Goal: Task Accomplishment & Management: Manage account settings

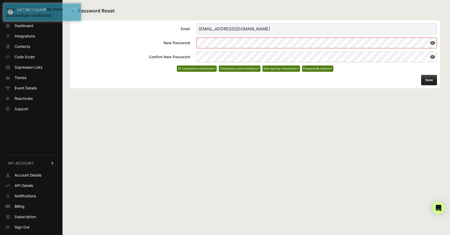
click at [201, 88] on div "Email [EMAIL_ADDRESS][DOMAIN_NAME] New Password Confirm New Password 10 charact…" at bounding box center [255, 54] width 370 height 68
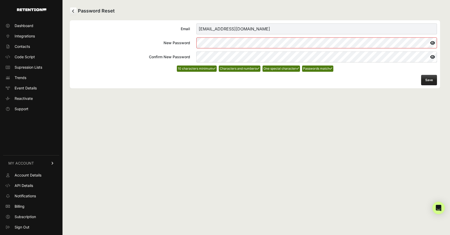
click at [427, 82] on button "Save" at bounding box center [429, 80] width 16 height 10
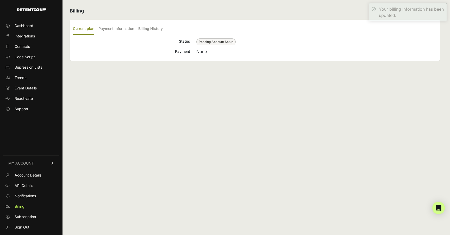
click at [35, 27] on link "Dashboard" at bounding box center [31, 26] width 56 height 8
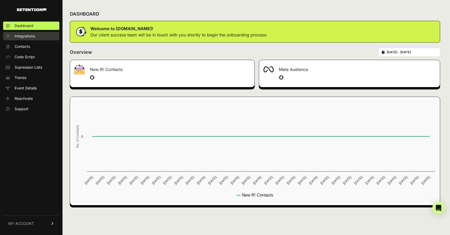
click at [35, 38] on span "Integrations" at bounding box center [25, 36] width 20 height 5
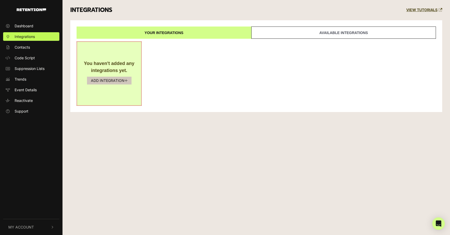
click at [120, 79] on button "ADD INTEGRATION" at bounding box center [109, 81] width 44 height 8
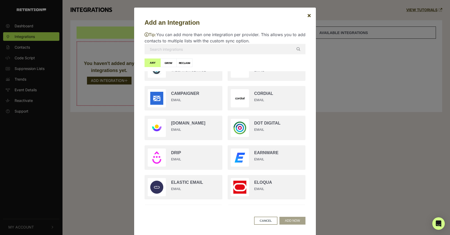
scroll to position [187, 0]
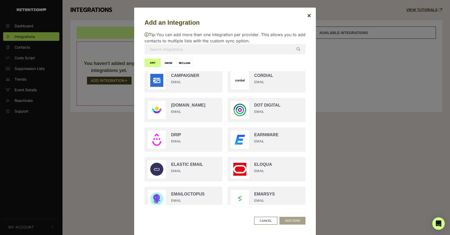
click at [237, 51] on input "text" at bounding box center [224, 49] width 161 height 10
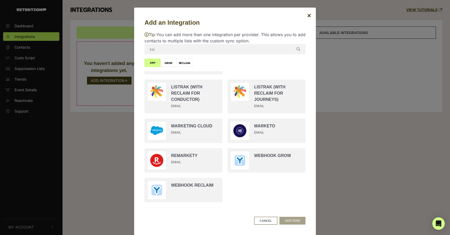
scroll to position [0, 0]
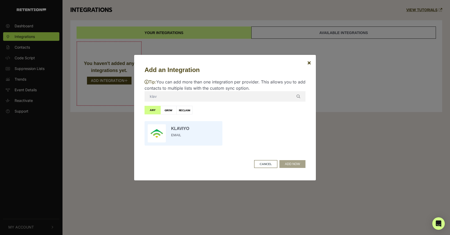
type input "klav"
click at [185, 130] on input "radio" at bounding box center [183, 134] width 83 height 30
radio input "true"
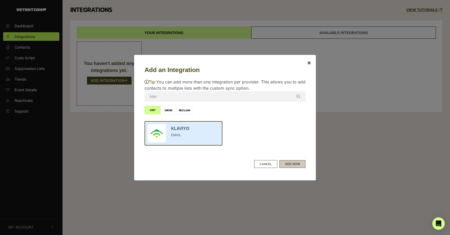
click at [295, 163] on button "ADD NOW" at bounding box center [292, 164] width 26 height 8
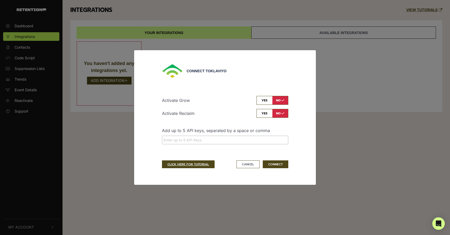
click at [262, 98] on input "checkbox" at bounding box center [272, 100] width 32 height 9
checkbox input "true"
click at [257, 140] on input "search" at bounding box center [224, 139] width 123 height 5
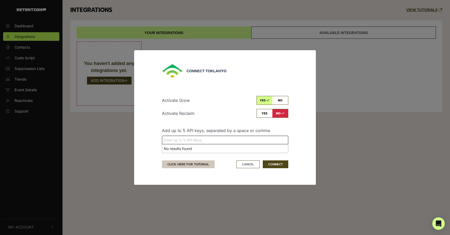
click at [185, 165] on link "CLICK HERE FOR TUTORIAL" at bounding box center [188, 165] width 53 height 8
click at [216, 149] on div "Activate Grow yes no Activate Reclaim yes no Add up to 5 API keys, separated by…" at bounding box center [225, 120] width 126 height 65
click at [215, 140] on input "search" at bounding box center [224, 139] width 123 height 5
paste input "pk_092c92c01db5cbcbebcbf520c9cee5c8f1"
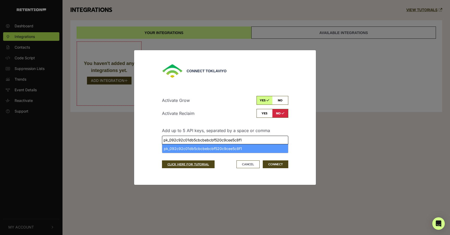
type input "pk_092c92c01db5cbcbebcbf520c9cee5c8f1"
select select "pk_092c92c01db5cbcbebcbf520c9cee5c8f1"
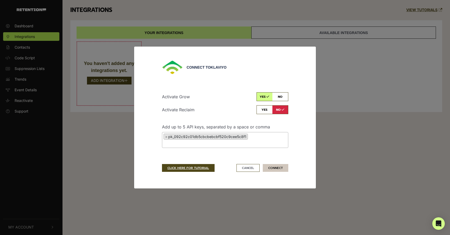
click at [276, 164] on button "CONNECT" at bounding box center [275, 168] width 25 height 8
click at [248, 167] on button "Cancel" at bounding box center [247, 168] width 23 height 8
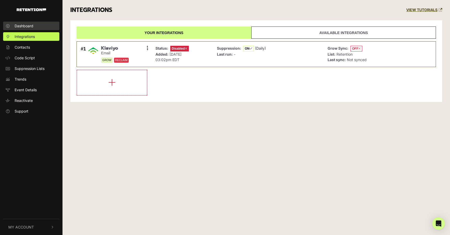
click at [37, 29] on link "Dashboard" at bounding box center [31, 26] width 56 height 9
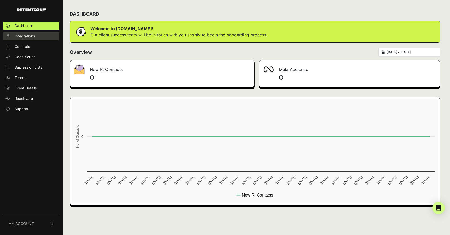
click at [34, 38] on span "Integrations" at bounding box center [25, 36] width 20 height 5
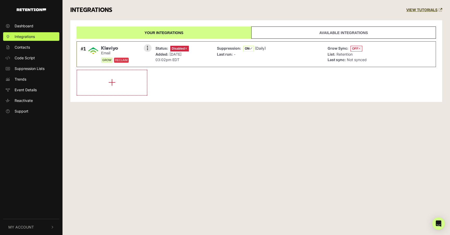
click at [353, 48] on span "OFF" at bounding box center [356, 49] width 12 height 6
click at [249, 49] on span "ON" at bounding box center [248, 49] width 11 height 6
click at [39, 58] on link "Code Script" at bounding box center [31, 58] width 56 height 9
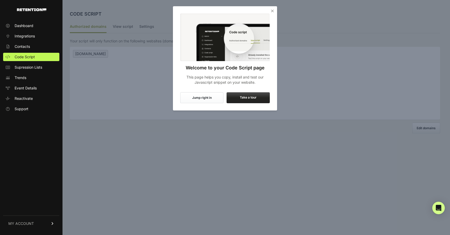
click at [216, 99] on button "Jump right in" at bounding box center [201, 97] width 43 height 11
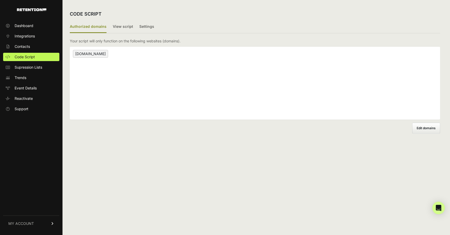
click at [82, 54] on span "heyozzi.com" at bounding box center [90, 54] width 35 height 8
click at [125, 24] on label "View script" at bounding box center [123, 27] width 20 height 12
click at [0, 0] on input "View script" at bounding box center [0, 0] width 0 height 0
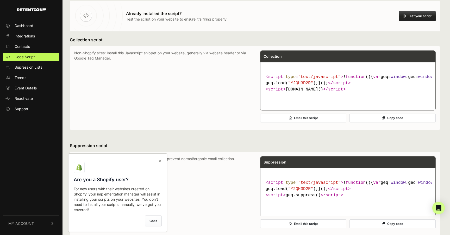
scroll to position [36, 0]
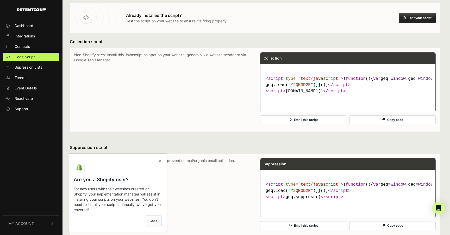
click at [386, 124] on button "Copy code" at bounding box center [392, 120] width 86 height 9
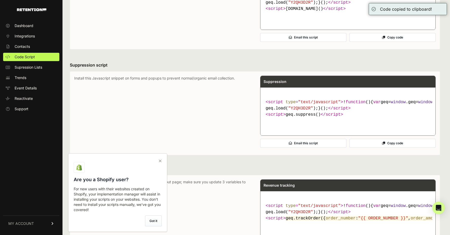
scroll to position [120, 0]
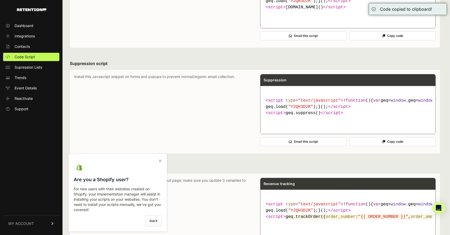
click at [160, 161] on icon at bounding box center [159, 161] width 7 height 8
click at [0, 0] on input "checkbox" at bounding box center [0, 0] width 0 height 0
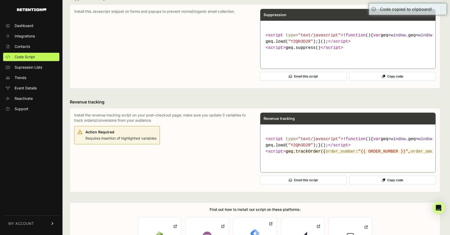
scroll to position [262, 0]
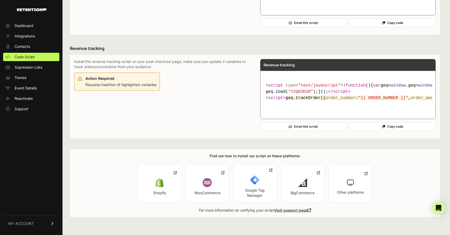
click at [160, 196] on div "Shopify" at bounding box center [159, 192] width 13 height 5
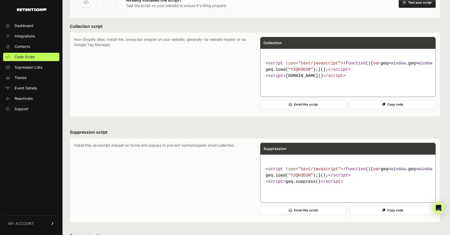
scroll to position [0, 0]
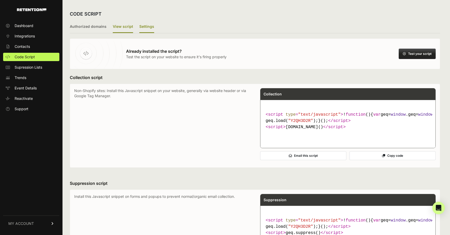
click at [142, 27] on label "Settings" at bounding box center [146, 27] width 15 height 12
click at [0, 0] on input "Settings" at bounding box center [0, 0] width 0 height 0
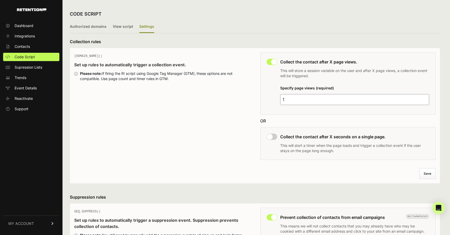
click at [122, 29] on label "View script" at bounding box center [123, 27] width 20 height 12
click at [0, 0] on input "View script" at bounding box center [0, 0] width 0 height 0
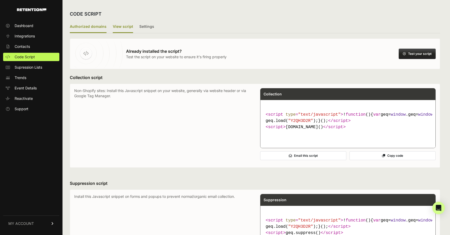
click at [84, 28] on label "Authorized domains" at bounding box center [88, 27] width 37 height 12
click at [0, 0] on input "Authorized domains" at bounding box center [0, 0] width 0 height 0
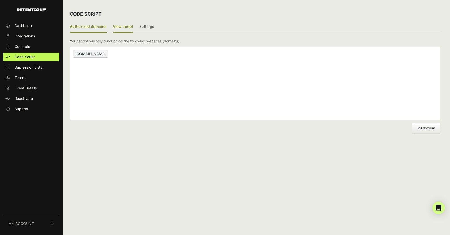
click at [123, 27] on label "View script" at bounding box center [123, 27] width 20 height 12
click at [0, 0] on input "View script" at bounding box center [0, 0] width 0 height 0
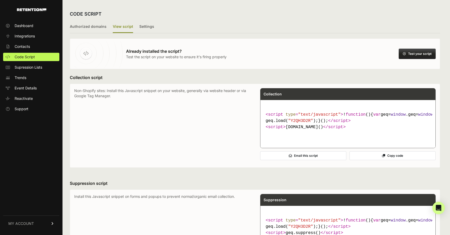
scroll to position [14, 0]
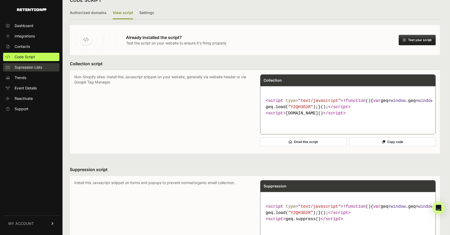
click at [42, 70] on link "Supression Lists" at bounding box center [31, 67] width 56 height 8
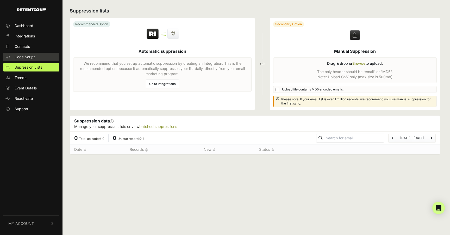
click at [40, 58] on link "Code Script" at bounding box center [31, 57] width 56 height 8
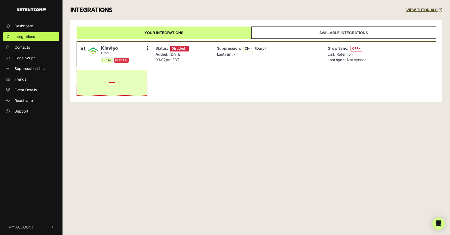
click at [120, 86] on button "button" at bounding box center [112, 82] width 70 height 25
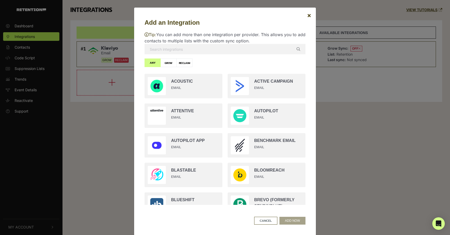
click at [207, 55] on div "Tip: You can add more than one integration per provider. This allows you to add…" at bounding box center [224, 118] width 161 height 182
click at [207, 52] on input "text" at bounding box center [224, 49] width 161 height 10
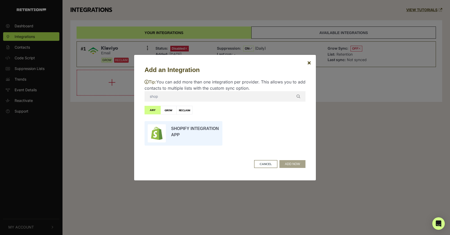
type input "shop"
click at [207, 130] on input "radio" at bounding box center [183, 134] width 83 height 30
radio input "true"
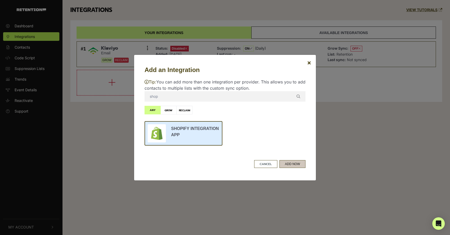
click at [292, 160] on button "ADD NOW" at bounding box center [292, 164] width 26 height 8
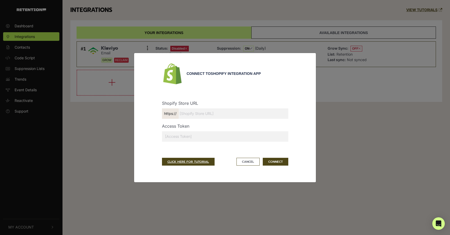
click at [214, 117] on input "text" at bounding box center [225, 113] width 126 height 10
click at [235, 161] on div "CLICK HERE FOR TUTORIAL Cancel CONNECT" at bounding box center [225, 162] width 126 height 8
click at [241, 161] on button "Cancel" at bounding box center [247, 162] width 23 height 8
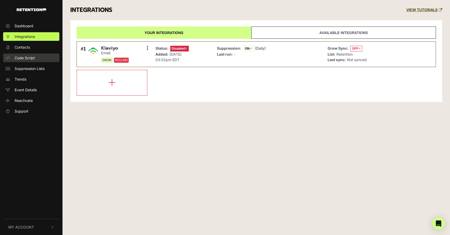
click at [31, 55] on span "Code Script" at bounding box center [25, 57] width 20 height 5
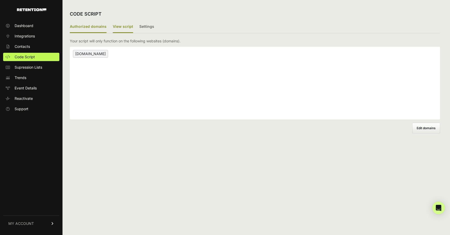
click at [119, 28] on label "View script" at bounding box center [123, 27] width 20 height 12
click at [0, 0] on input "View script" at bounding box center [0, 0] width 0 height 0
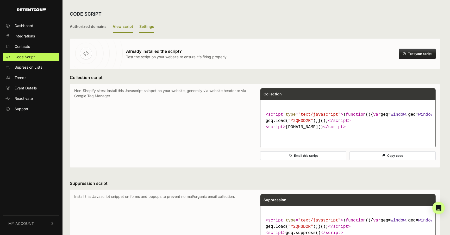
click at [147, 29] on label "Settings" at bounding box center [146, 27] width 15 height 12
click at [0, 0] on input "Settings" at bounding box center [0, 0] width 0 height 0
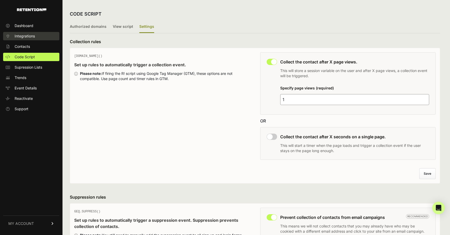
click at [43, 34] on link "Integrations" at bounding box center [31, 36] width 56 height 8
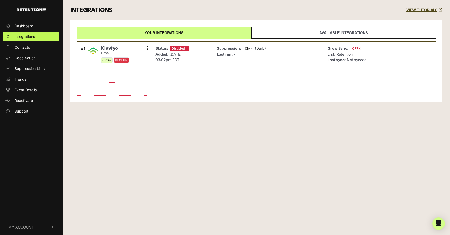
click at [295, 31] on link "Available integrations" at bounding box center [343, 33] width 184 height 12
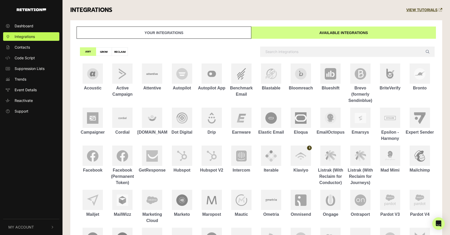
click at [203, 35] on link "Your integrations" at bounding box center [163, 33] width 175 height 12
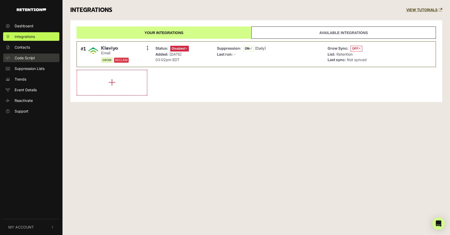
click at [36, 57] on link "Code Script" at bounding box center [31, 58] width 56 height 9
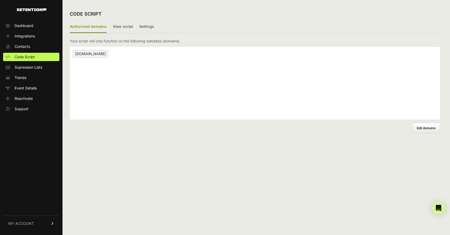
click at [90, 52] on span "[DOMAIN_NAME]" at bounding box center [90, 54] width 35 height 8
click at [421, 126] on label "Edit domains" at bounding box center [426, 128] width 28 height 11
click at [0, 0] on input "Add domain" at bounding box center [0, 0] width 0 height 0
click at [432, 136] on button "Save" at bounding box center [431, 136] width 16 height 11
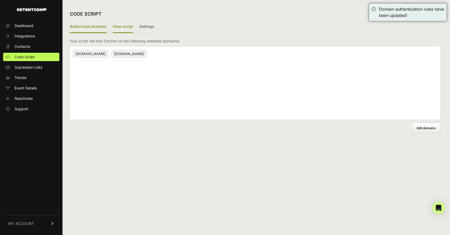
click at [123, 28] on label "View script" at bounding box center [123, 27] width 20 height 12
click at [0, 0] on input "View script" at bounding box center [0, 0] width 0 height 0
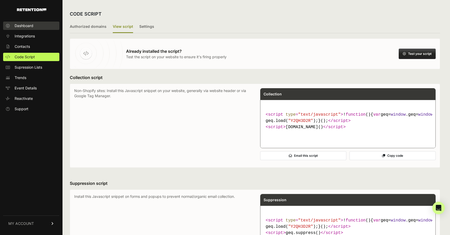
click at [38, 26] on link "Dashboard" at bounding box center [31, 26] width 56 height 8
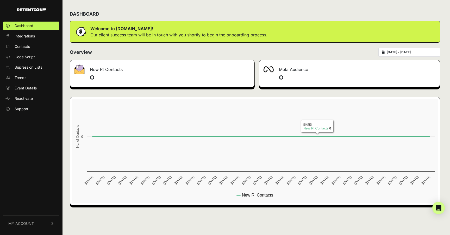
click at [445, 207] on div "DASHBOARD Welcome to [DOMAIN_NAME]! Our client success team will be in touch wi…" at bounding box center [254, 117] width 385 height 235
click at [439, 208] on icon "Open Intercom Messenger" at bounding box center [438, 208] width 6 height 7
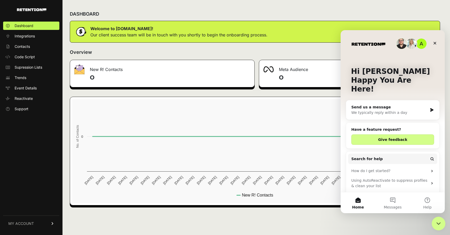
click at [433, 220] on div "Close Intercom Messenger" at bounding box center [437, 223] width 12 height 12
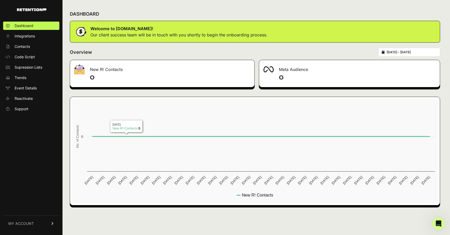
click at [37, 41] on ul "Dashboard Integrations Contacts Code Script Supression Lists Trends Event Detai…" at bounding box center [31, 68] width 56 height 92
click at [36, 39] on link "Integrations" at bounding box center [31, 36] width 56 height 8
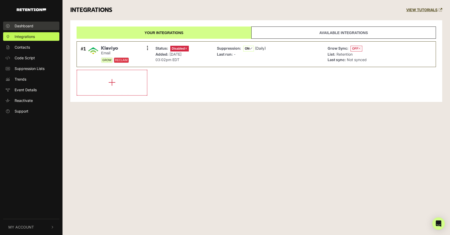
click at [43, 26] on link "Dashboard" at bounding box center [31, 26] width 56 height 9
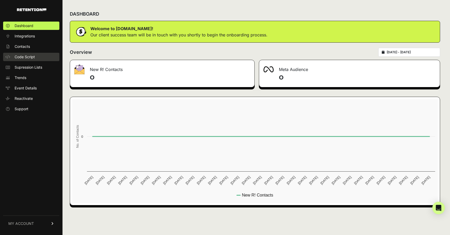
click at [39, 59] on link "Code Script" at bounding box center [31, 57] width 56 height 8
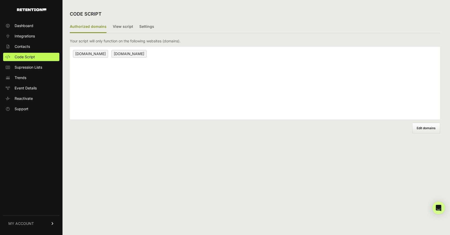
click at [120, 43] on p "Your script will only function on the following websites (domains)." at bounding box center [125, 41] width 111 height 5
click at [125, 28] on label "View script" at bounding box center [123, 27] width 20 height 12
click at [0, 0] on input "View script" at bounding box center [0, 0] width 0 height 0
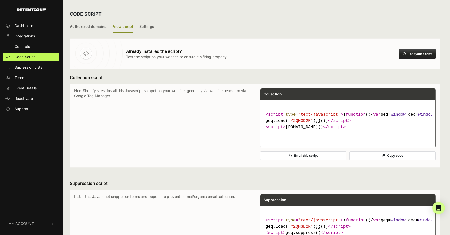
click at [419, 59] on button "Test your script" at bounding box center [416, 54] width 37 height 10
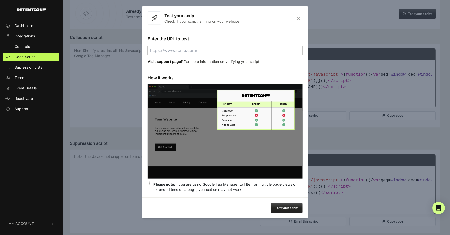
scroll to position [41, 0]
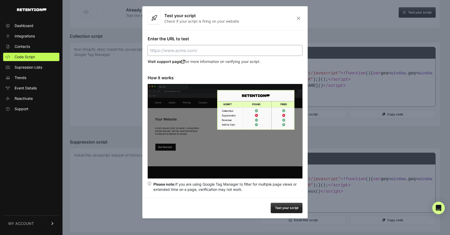
click at [300, 18] on icon "Close" at bounding box center [298, 18] width 8 height 4
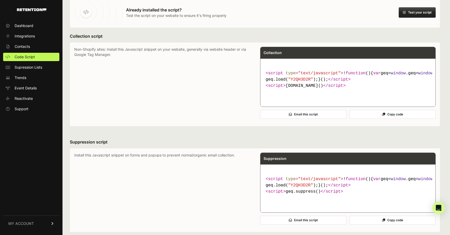
scroll to position [0, 0]
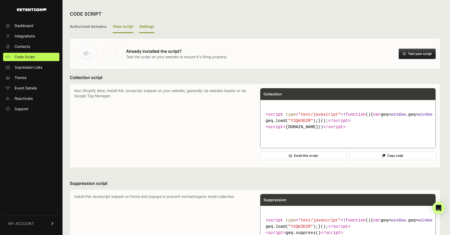
click at [139, 27] on label "Settings" at bounding box center [146, 27] width 15 height 12
click at [0, 0] on input "Settings" at bounding box center [0, 0] width 0 height 0
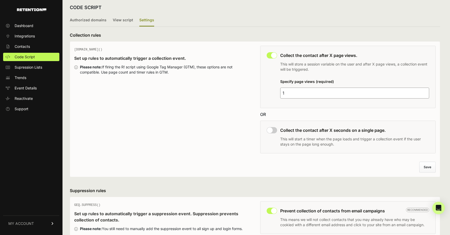
scroll to position [12, 0]
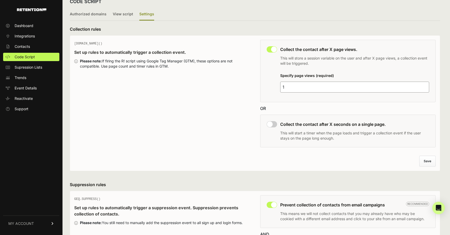
click at [270, 125] on input "checkbox" at bounding box center [271, 124] width 10 height 6
checkbox input "true"
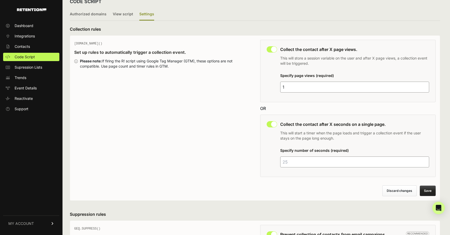
click at [296, 161] on input "number" at bounding box center [354, 162] width 149 height 11
type input "1"
type input "25"
click at [434, 190] on button "Save" at bounding box center [427, 191] width 16 height 10
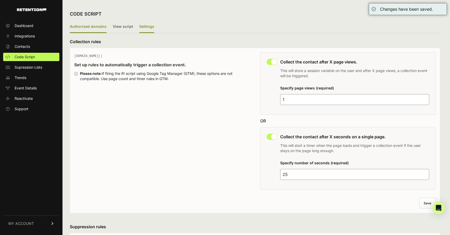
click at [90, 22] on label "Authorized domains" at bounding box center [88, 27] width 37 height 12
click at [0, 0] on input "Authorized domains" at bounding box center [0, 0] width 0 height 0
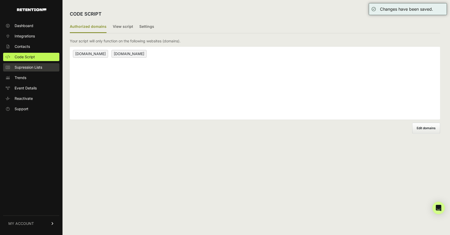
click at [37, 64] on link "Supression Lists" at bounding box center [31, 67] width 56 height 8
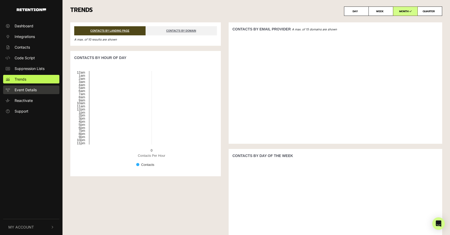
click at [21, 88] on span "Event Details" at bounding box center [26, 89] width 22 height 5
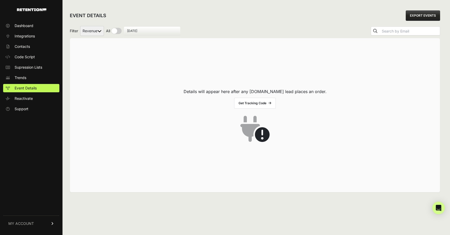
click at [263, 103] on link "Get Tracking Code" at bounding box center [255, 103] width 42 height 11
click at [31, 55] on span "Code Script" at bounding box center [25, 56] width 20 height 5
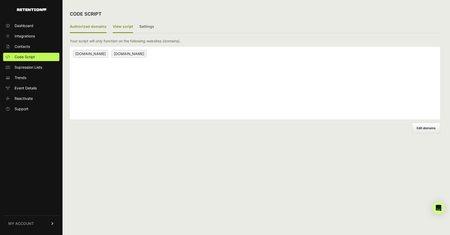
click at [128, 28] on label "View script" at bounding box center [123, 27] width 20 height 12
click at [0, 0] on input "View script" at bounding box center [0, 0] width 0 height 0
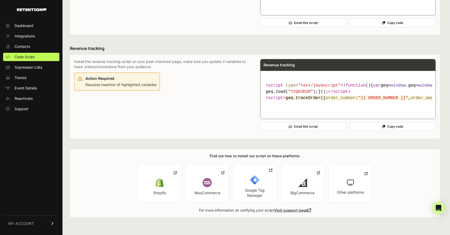
scroll to position [250, 0]
click at [374, 131] on button "Copy code" at bounding box center [392, 126] width 86 height 9
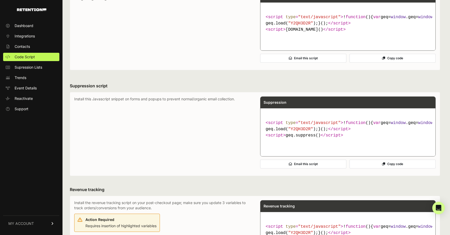
scroll to position [0, 0]
